Goal: Task Accomplishment & Management: Use online tool/utility

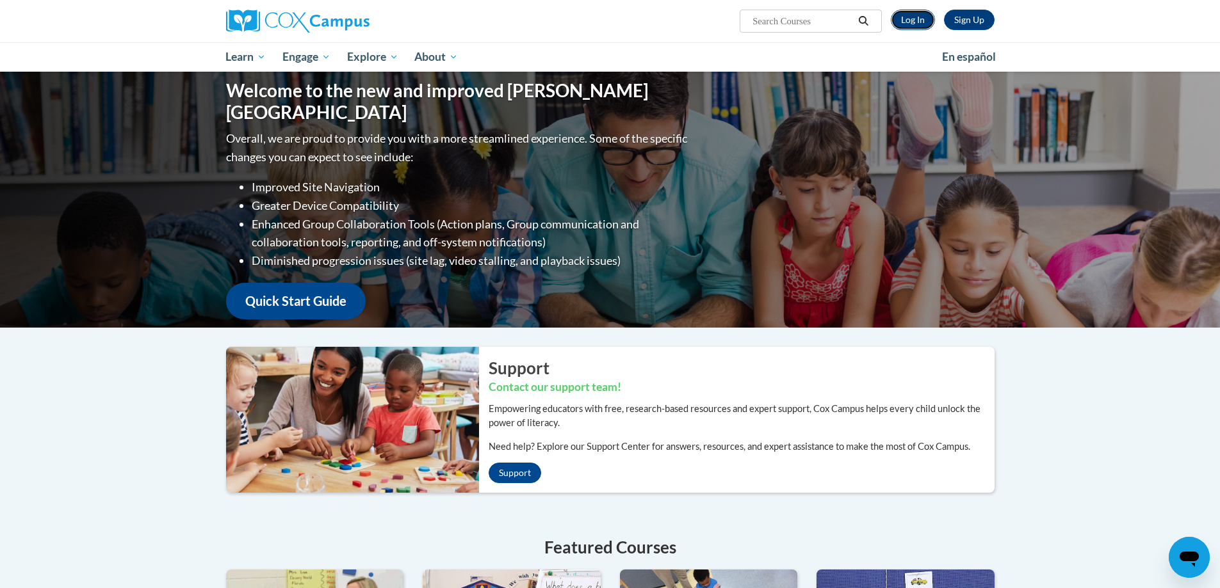
click at [917, 24] on link "Log In" at bounding box center [913, 20] width 44 height 20
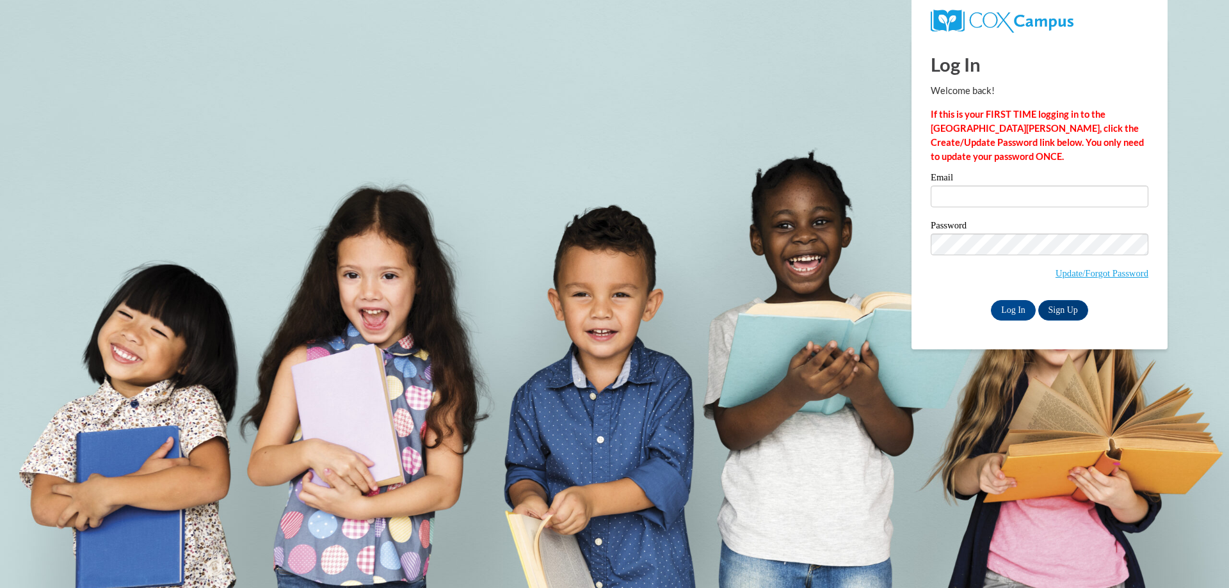
type input "gamble_rita@hotmail.com"
click at [1010, 308] on input "Log In" at bounding box center [1013, 310] width 45 height 20
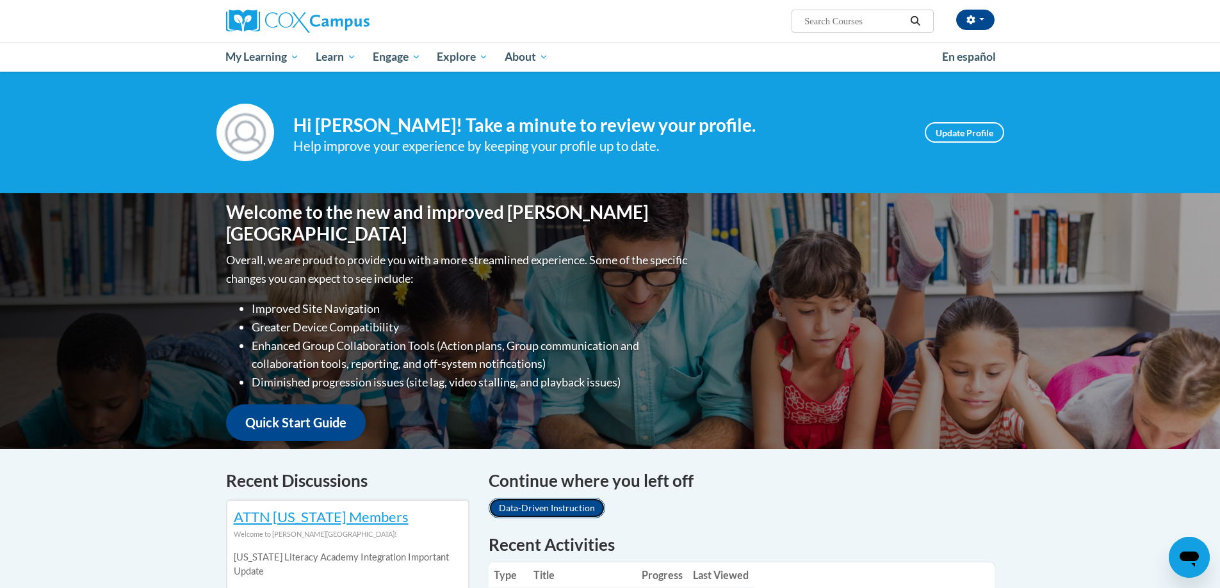
click at [552, 509] on link "Data-Driven Instruction" at bounding box center [547, 508] width 117 height 20
